Goal: Task Accomplishment & Management: Complete application form

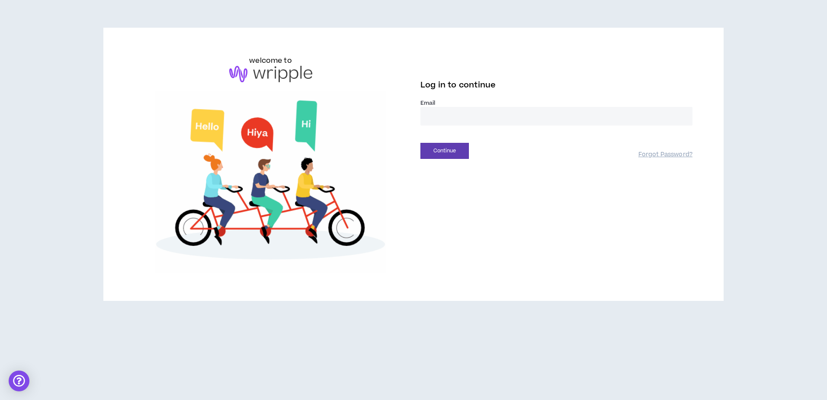
click at [569, 115] on input "email" at bounding box center [556, 116] width 272 height 19
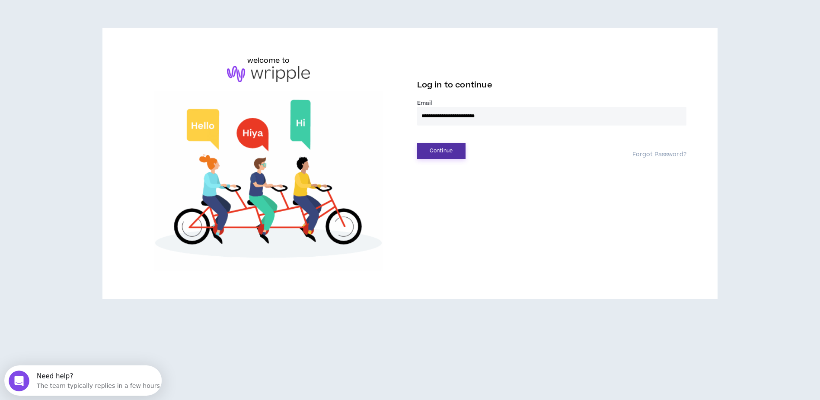
type input "**********"
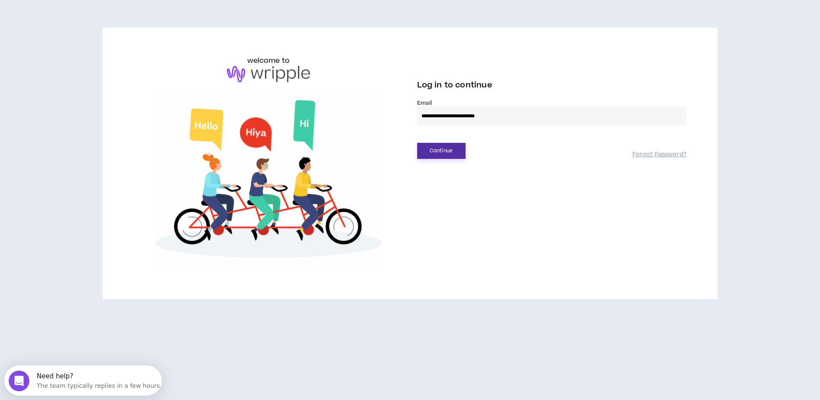
click at [449, 153] on button "Continue" at bounding box center [441, 151] width 48 height 16
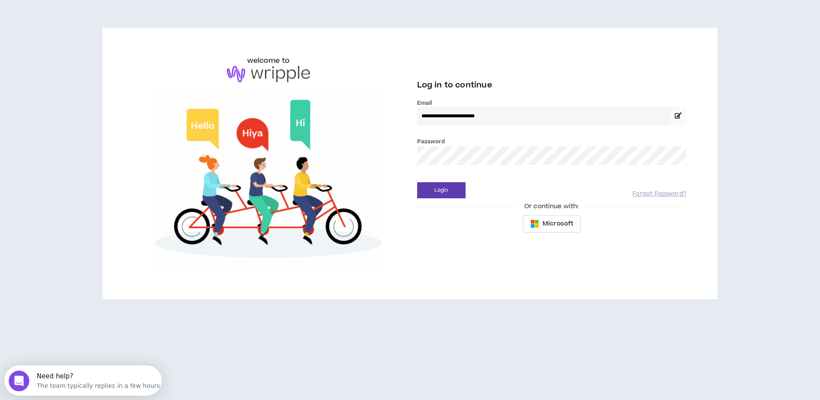
click at [417, 182] on button "Login" at bounding box center [441, 190] width 48 height 16
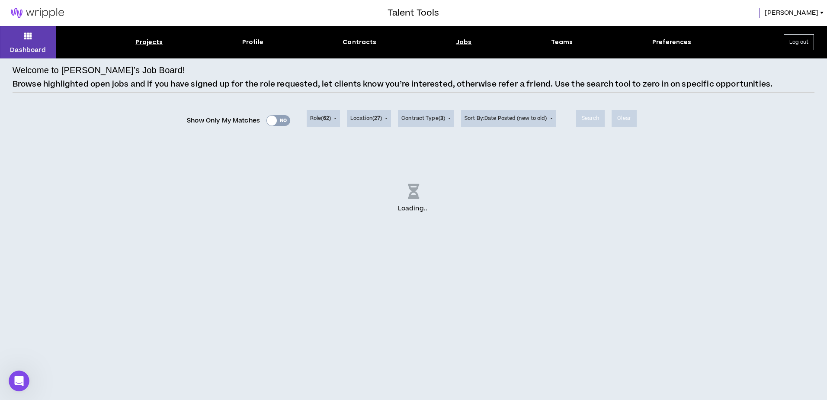
click at [150, 40] on div "Projects" at bounding box center [148, 42] width 27 height 9
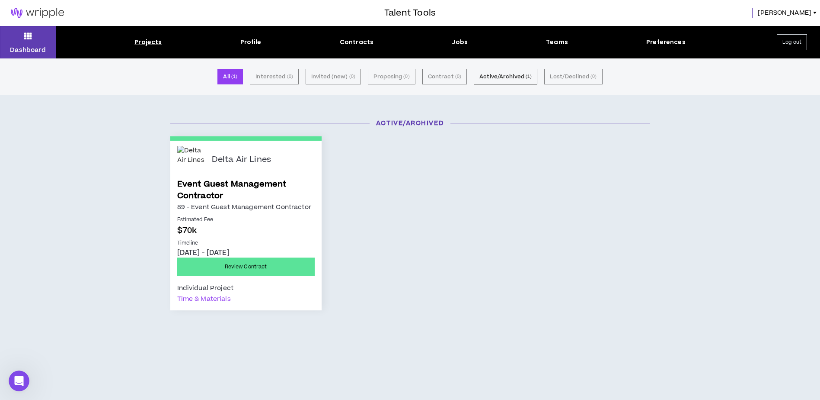
click at [238, 186] on link "Event Guest Management Contractor" at bounding box center [246, 189] width 138 height 23
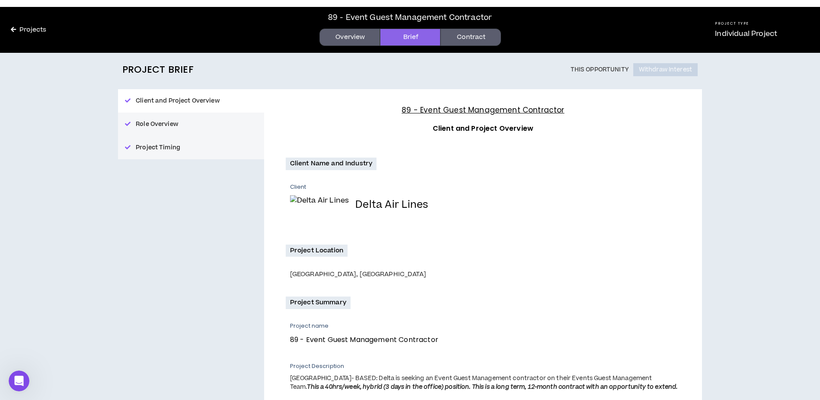
scroll to position [13, 0]
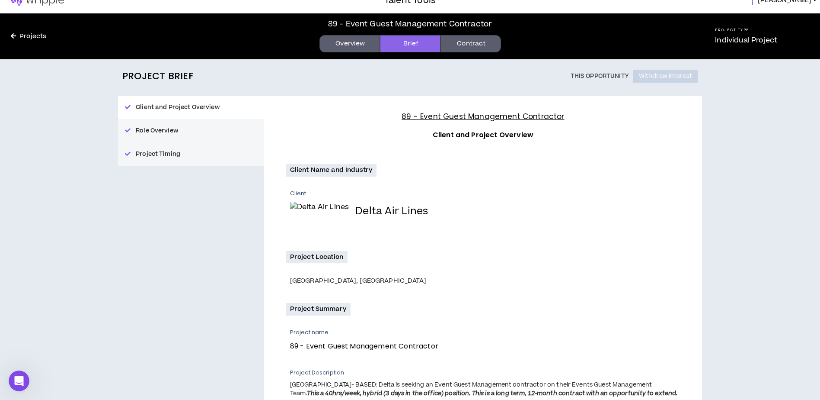
click at [169, 135] on button "Role Overview" at bounding box center [191, 130] width 146 height 23
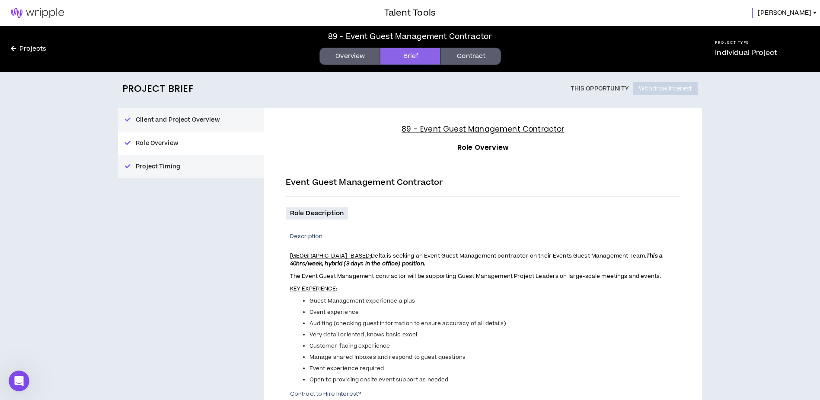
click at [192, 174] on button "Project Timing" at bounding box center [191, 166] width 146 height 23
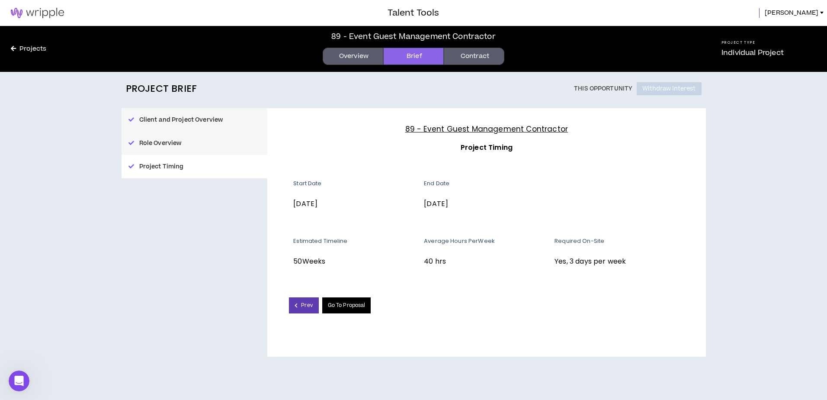
click at [352, 309] on link "Go To Proposal" at bounding box center [346, 305] width 49 height 16
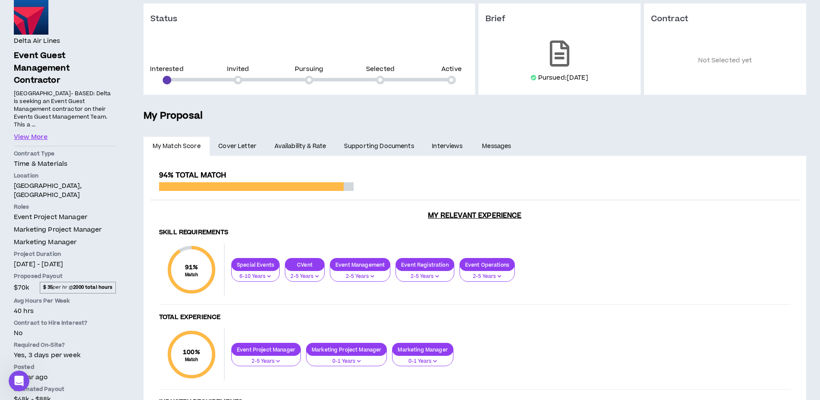
scroll to position [21, 0]
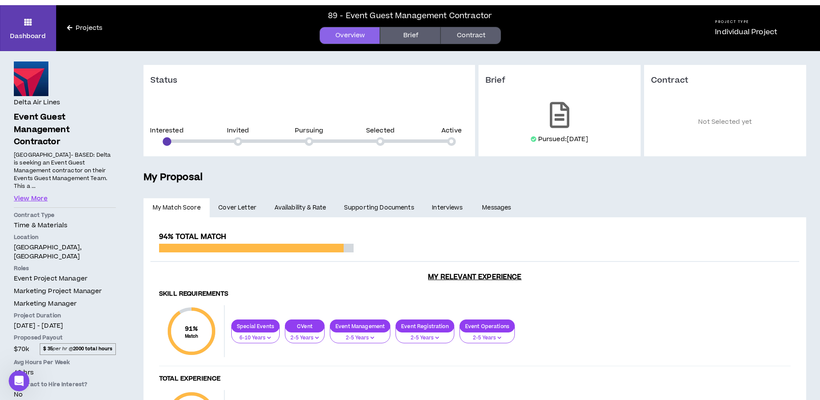
drag, startPoint x: 493, startPoint y: 208, endPoint x: 493, endPoint y: 213, distance: 5.6
click at [493, 209] on link "Messages" at bounding box center [497, 207] width 49 height 19
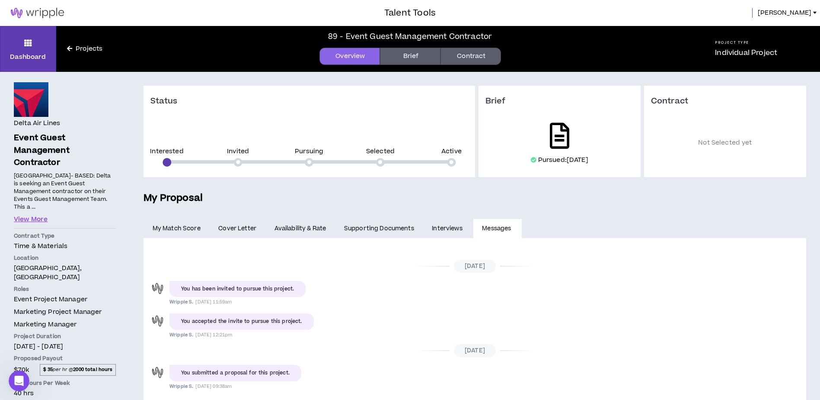
click at [558, 139] on icon at bounding box center [559, 136] width 19 height 26
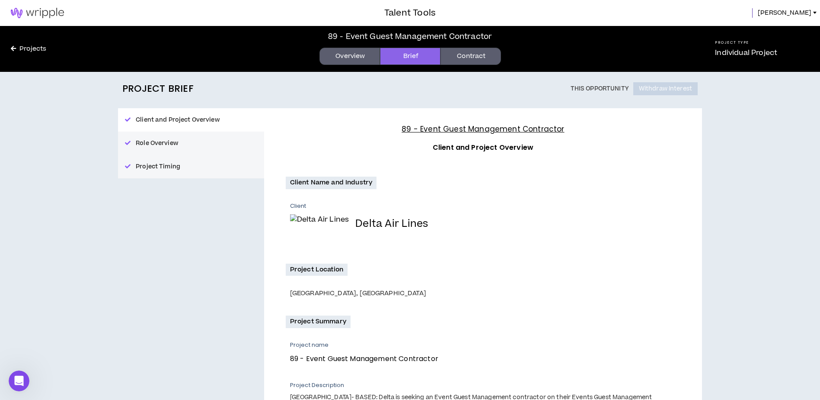
click at [482, 60] on link "Contract" at bounding box center [471, 56] width 61 height 17
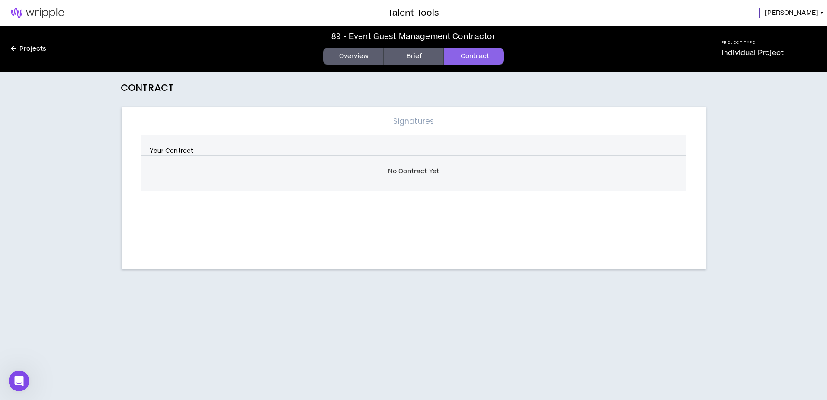
click at [429, 60] on link "Brief" at bounding box center [413, 56] width 61 height 17
